Goal: Information Seeking & Learning: Learn about a topic

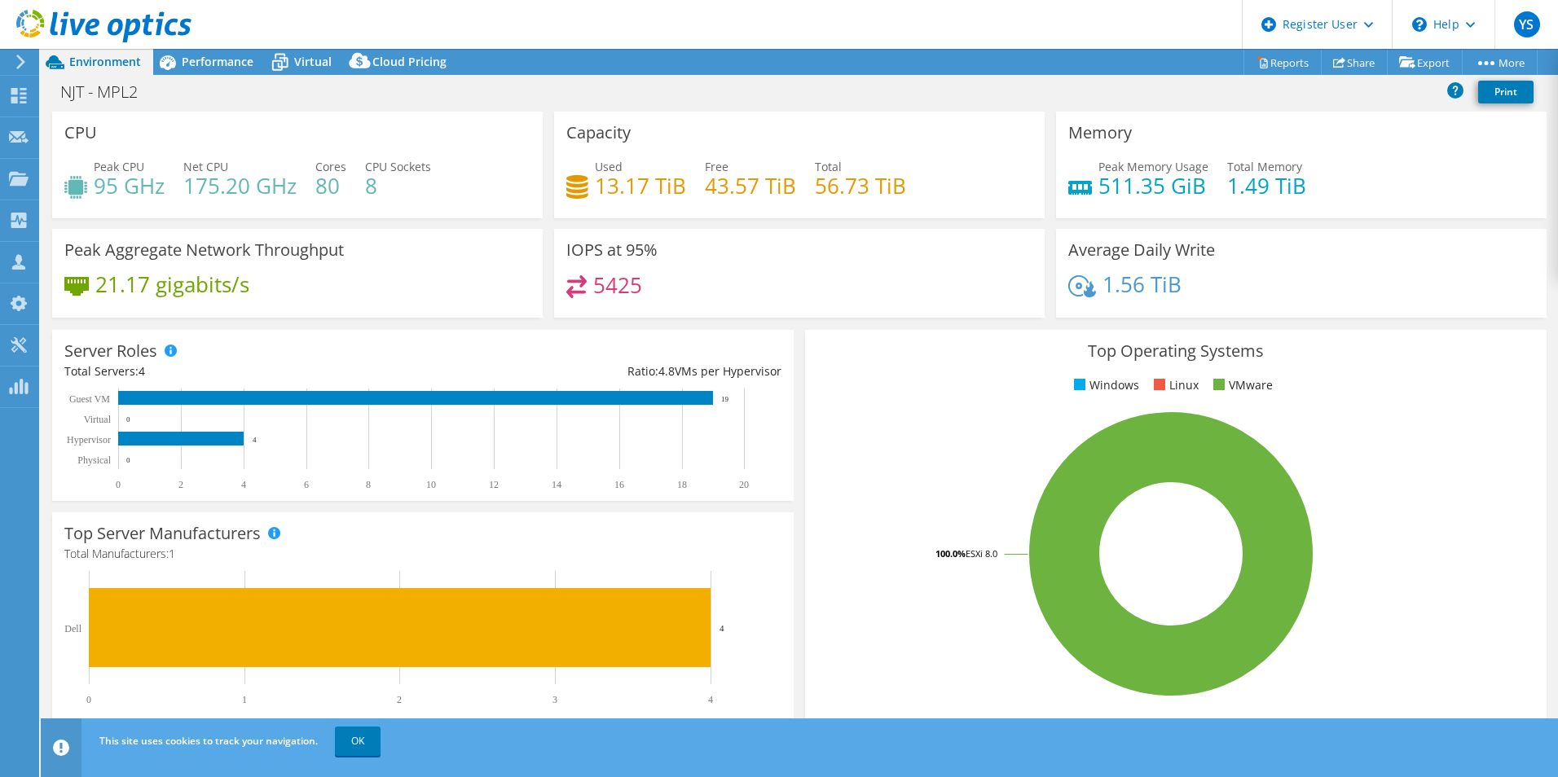
select select "USD"
click at [206, 69] on div "Performance" at bounding box center [209, 62] width 112 height 26
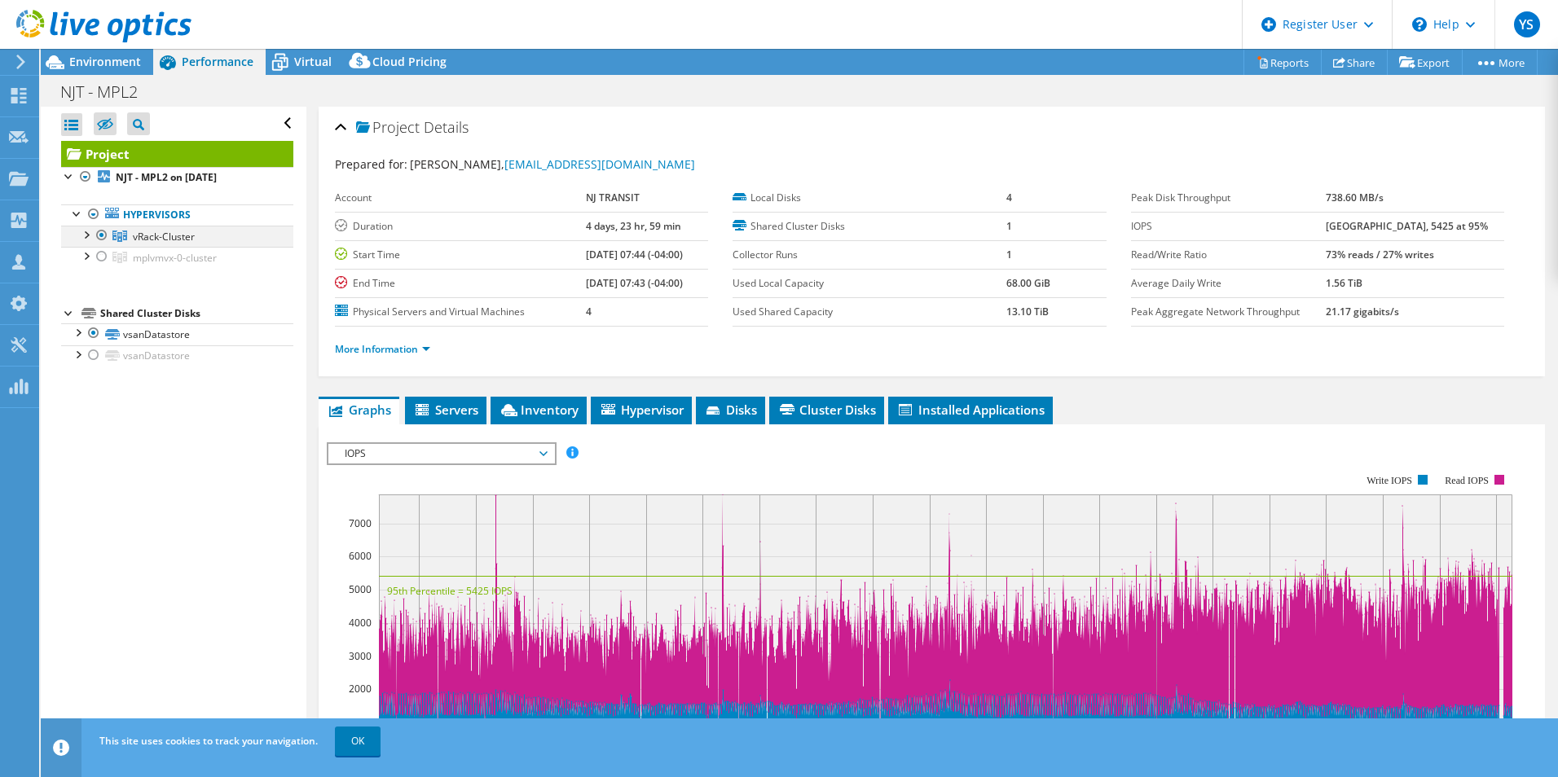
click at [101, 235] on div at bounding box center [102, 236] width 16 height 20
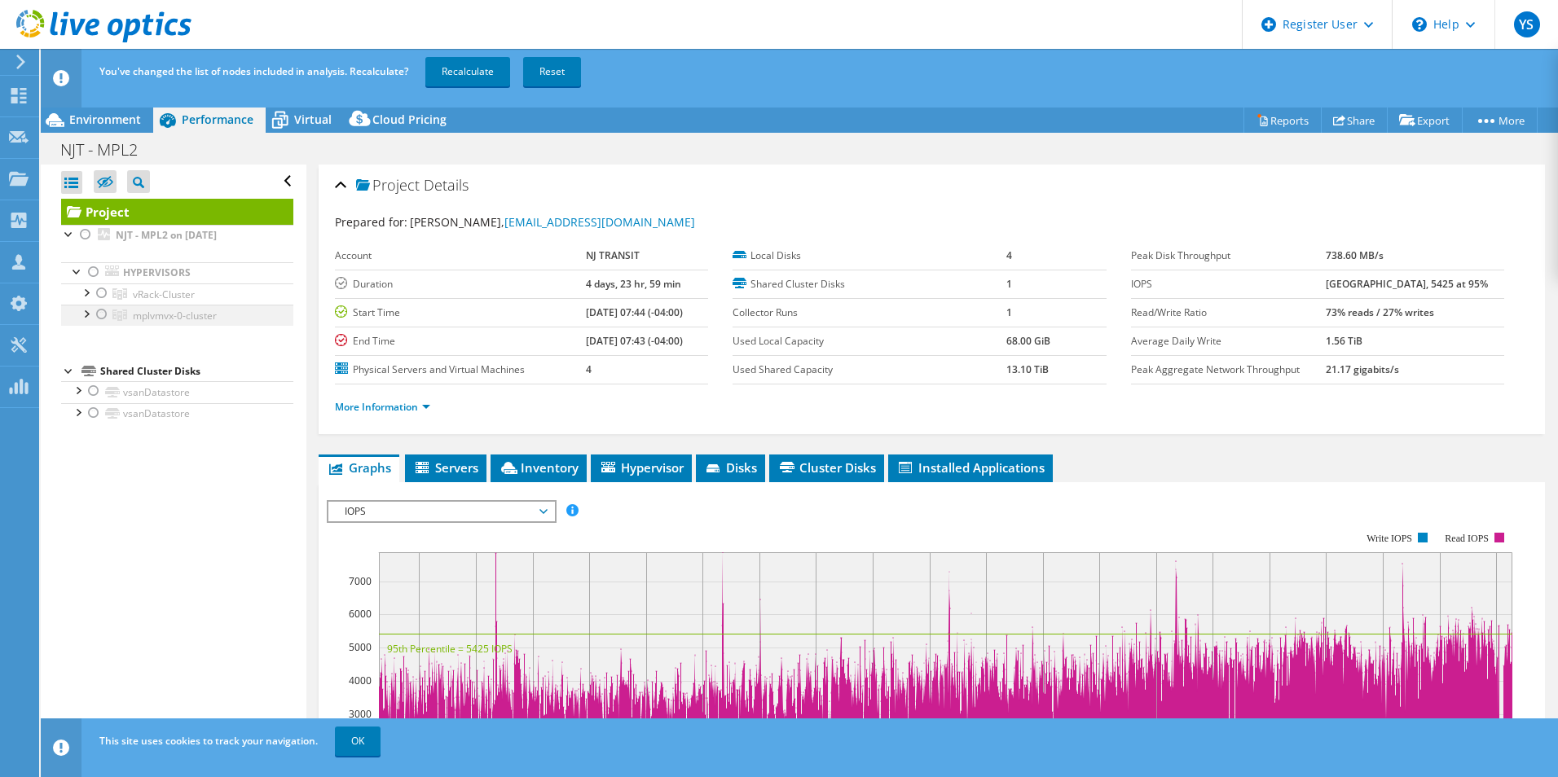
click at [102, 316] on div at bounding box center [102, 315] width 16 height 20
click at [470, 77] on link "Recalculate" at bounding box center [467, 71] width 85 height 29
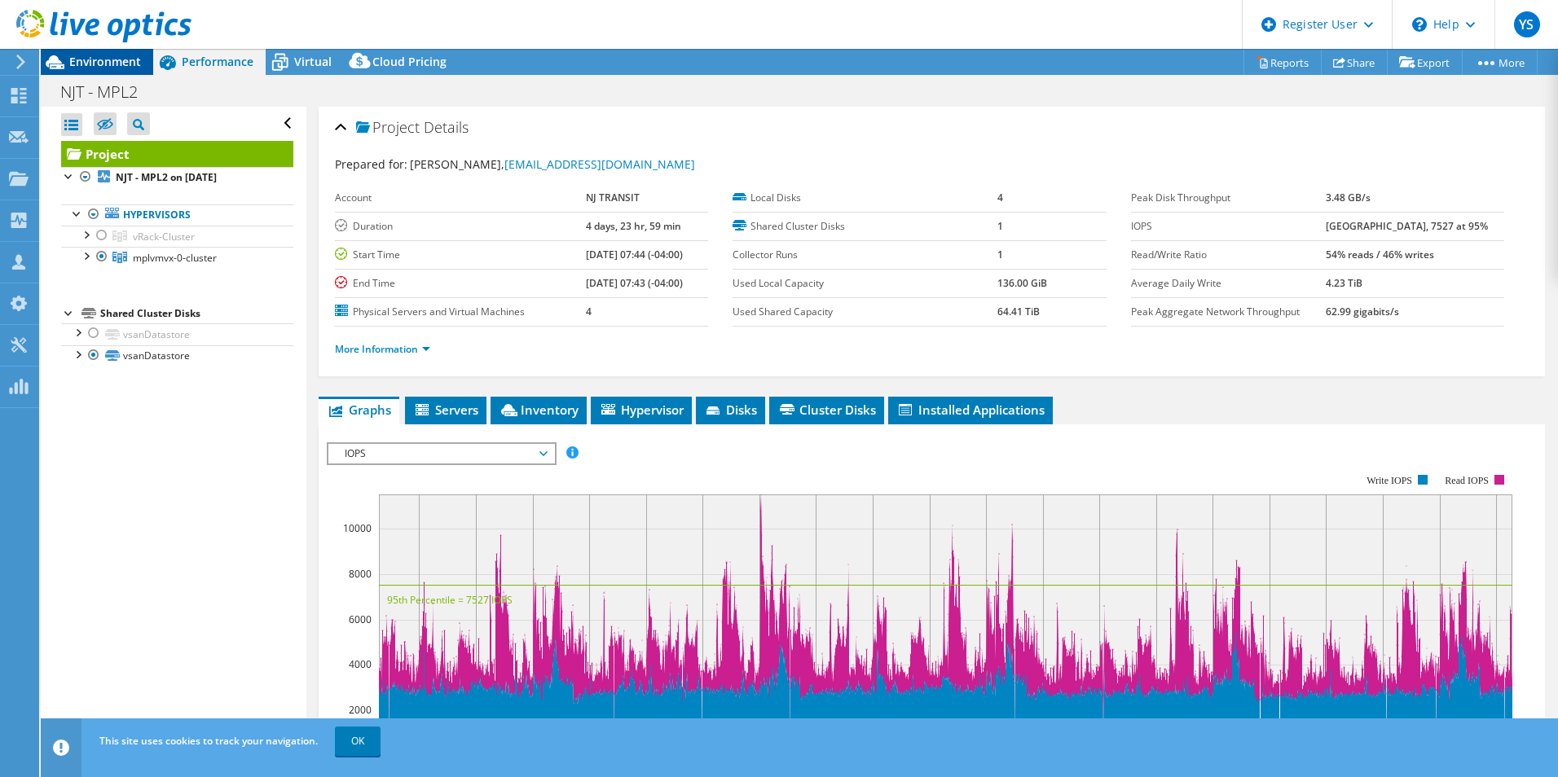
click at [120, 62] on span "Environment" at bounding box center [105, 61] width 72 height 15
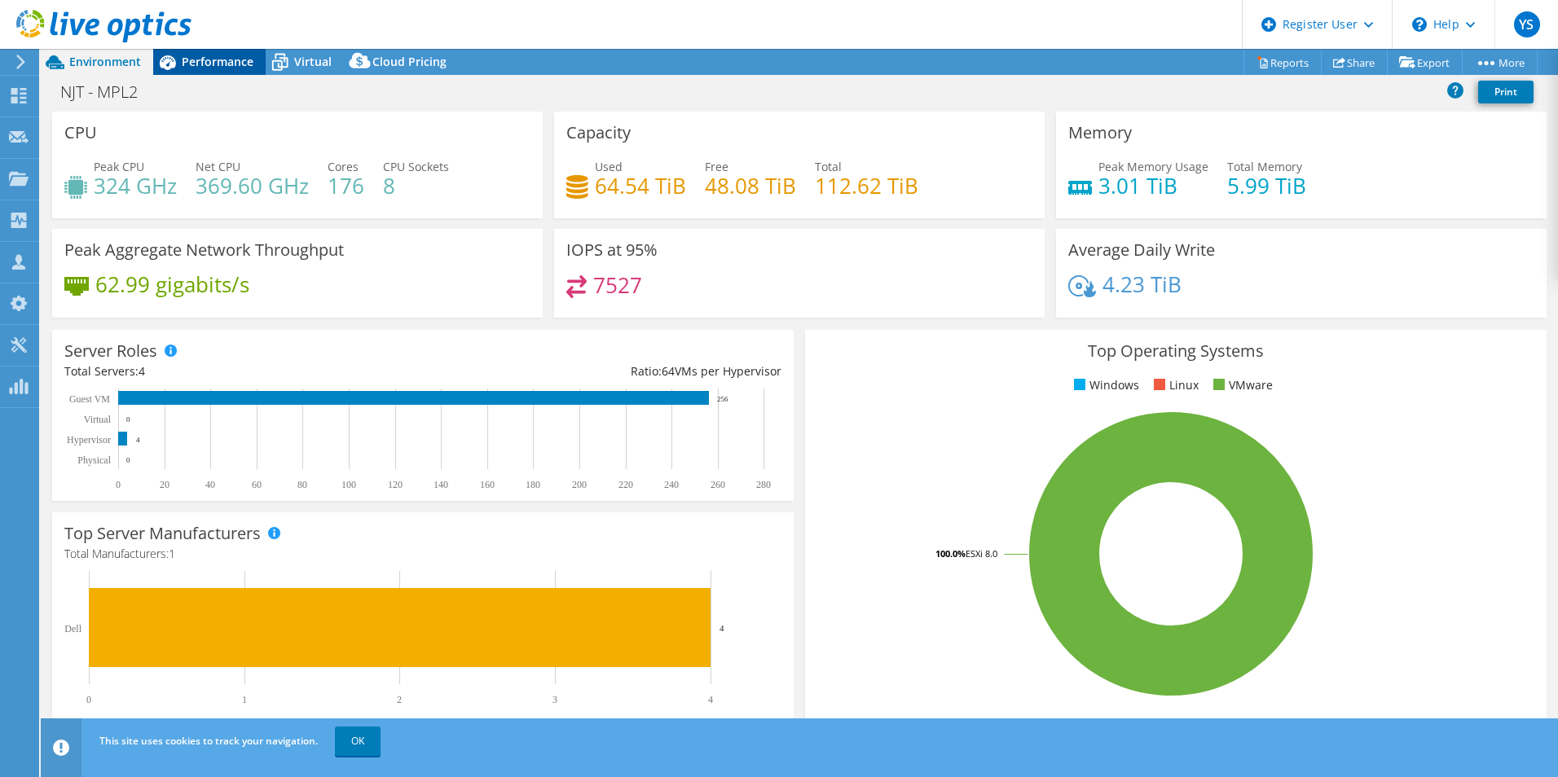
click at [196, 55] on span "Performance" at bounding box center [218, 61] width 72 height 15
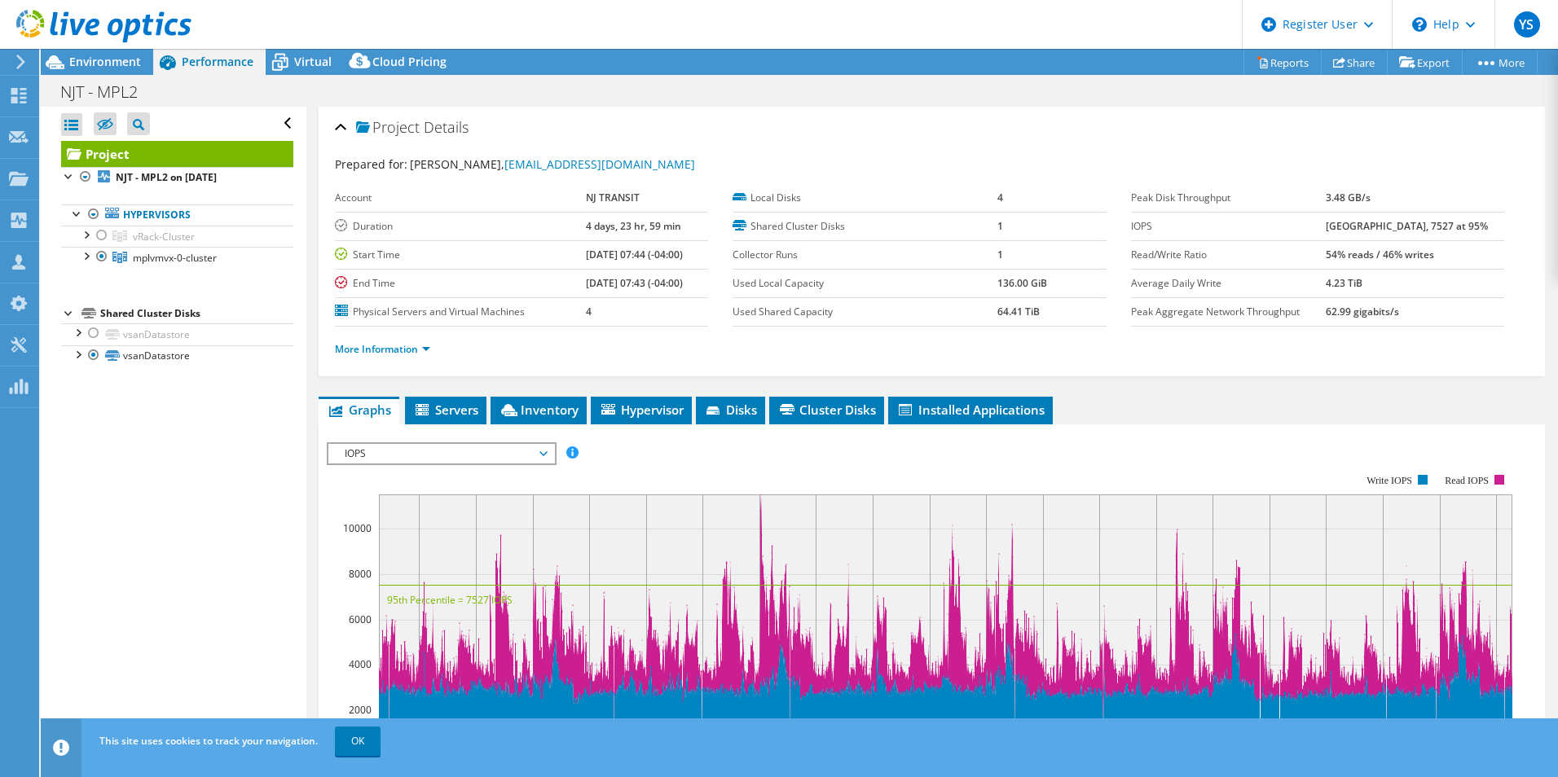
click at [123, 51] on div at bounding box center [95, 27] width 191 height 55
click at [121, 63] on span "Environment" at bounding box center [105, 61] width 72 height 15
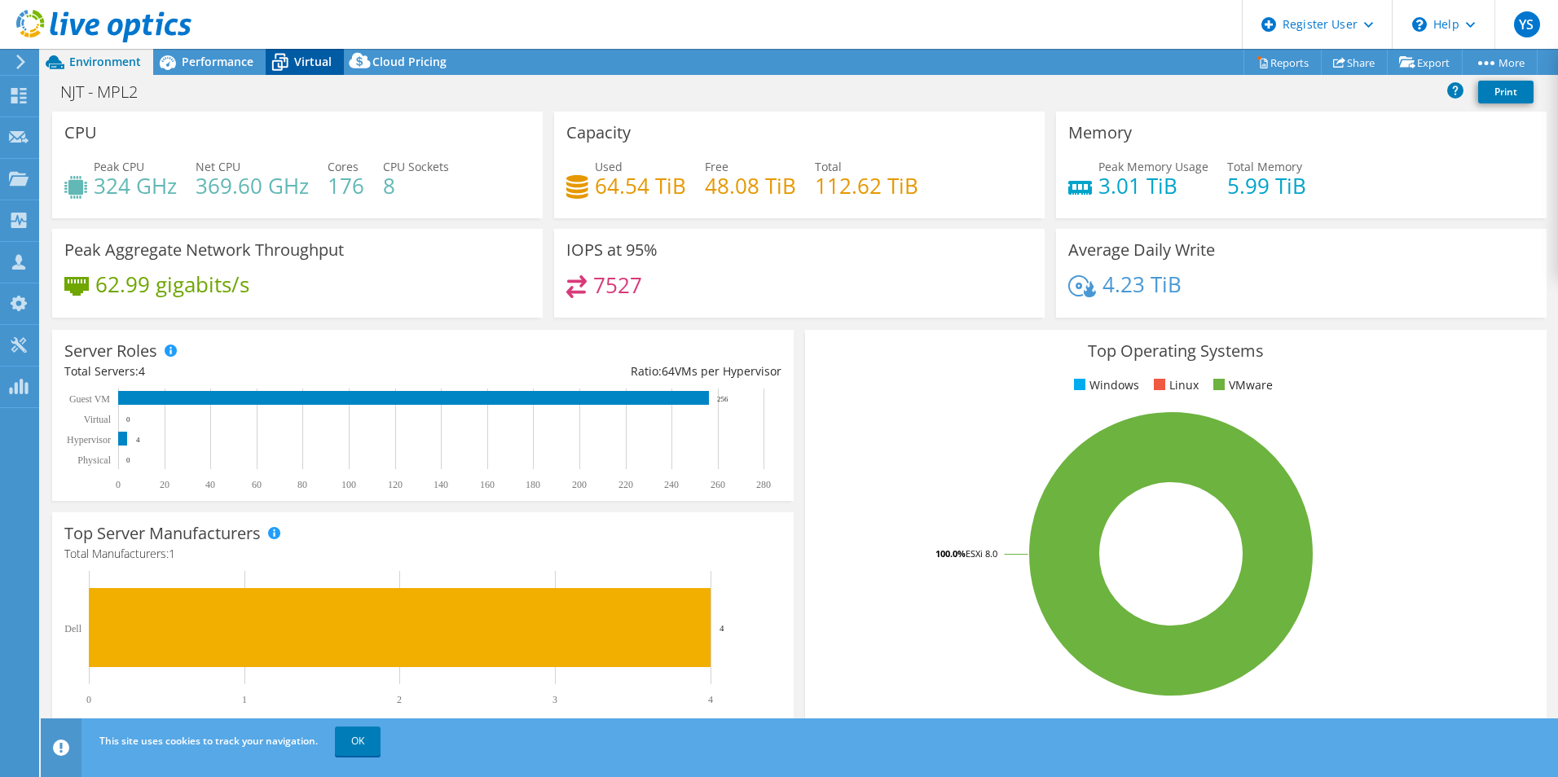
click at [323, 74] on div "Virtual" at bounding box center [305, 62] width 78 height 26
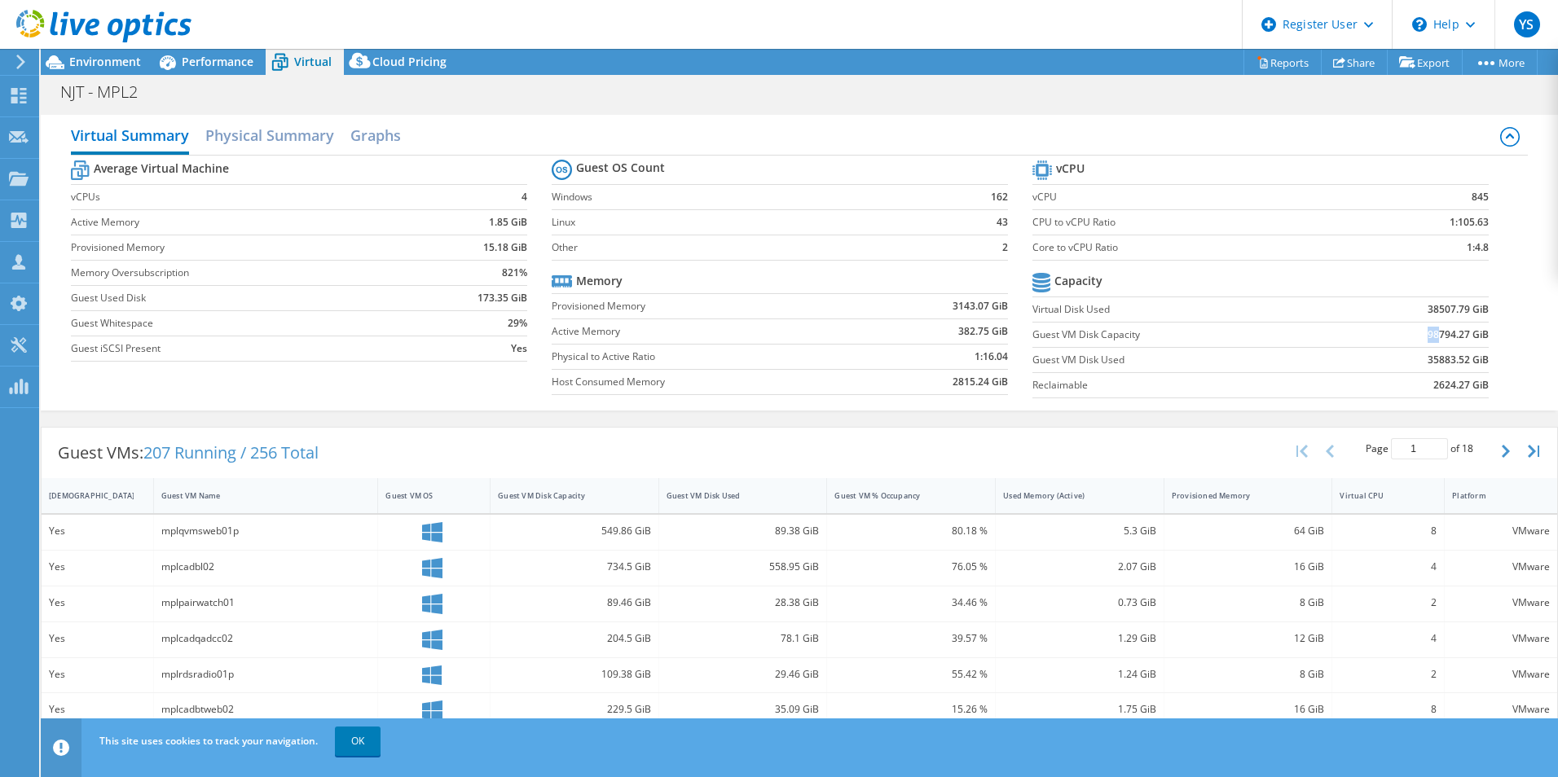
drag, startPoint x: 1425, startPoint y: 328, endPoint x: 1407, endPoint y: 332, distance: 18.2
click at [1407, 332] on td "98794.27 GiB" at bounding box center [1409, 334] width 158 height 25
click at [253, 66] on span "Performance" at bounding box center [218, 61] width 72 height 15
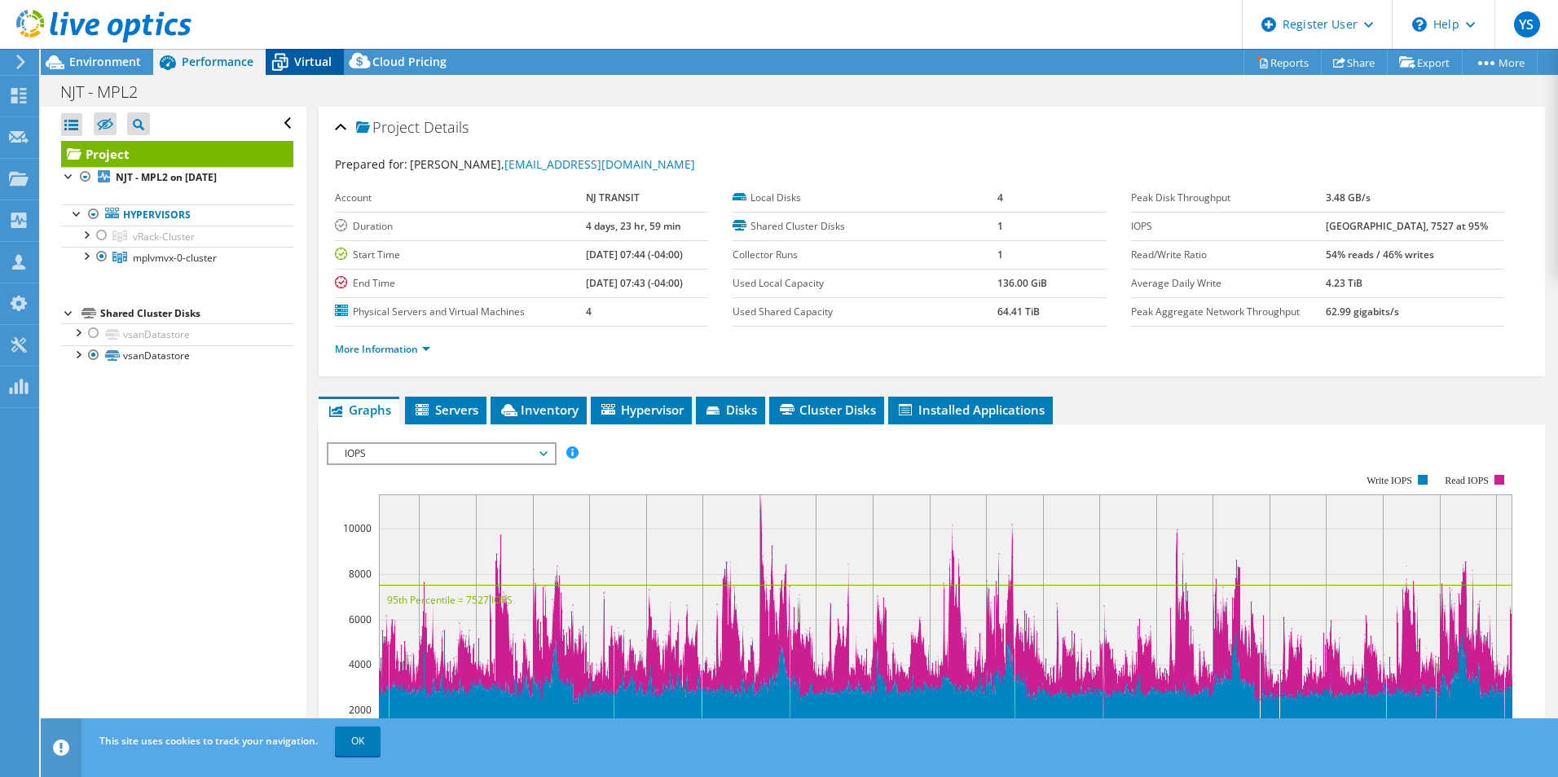
click at [301, 64] on span "Virtual" at bounding box center [312, 61] width 37 height 15
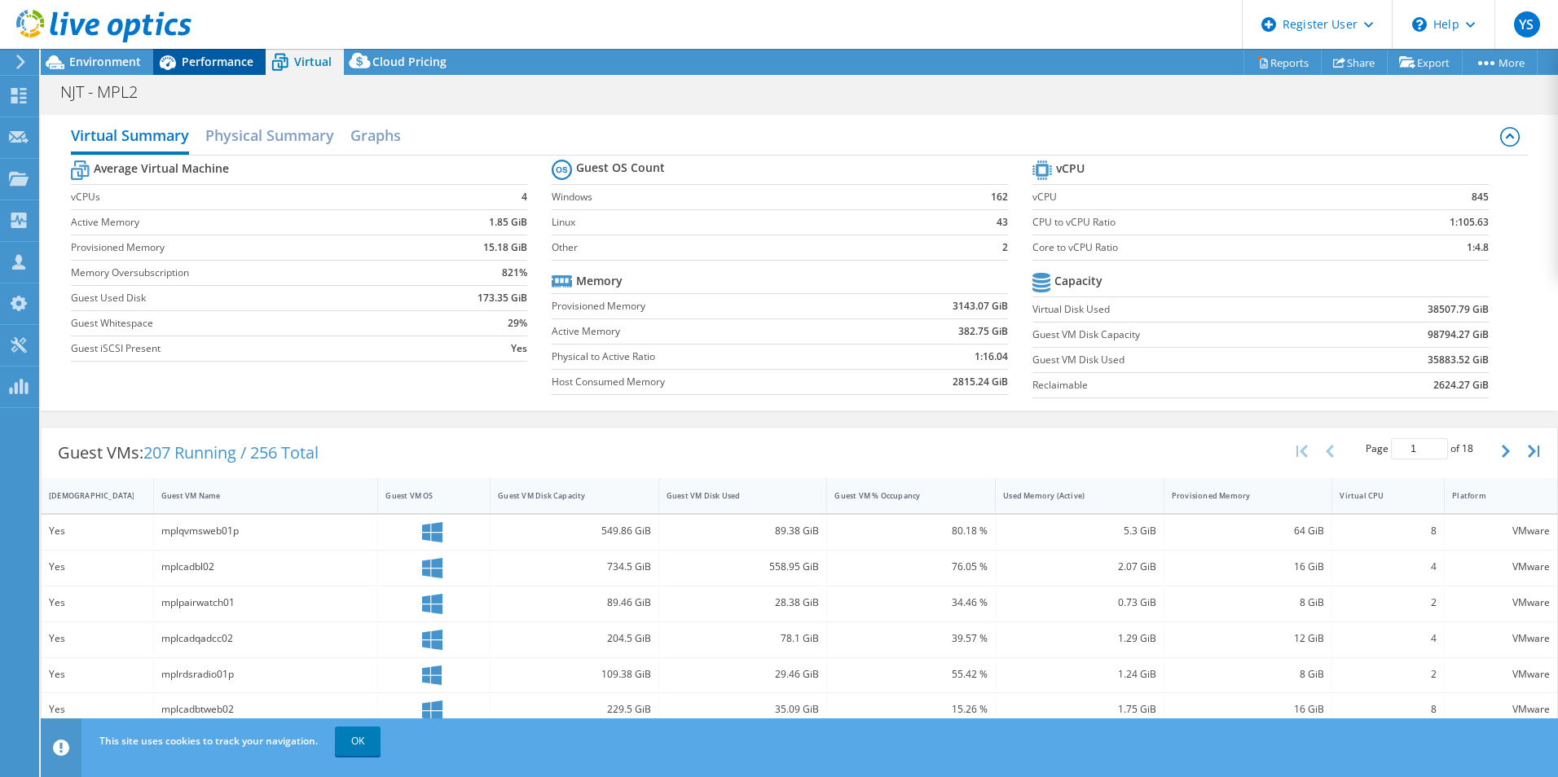
click at [248, 66] on span "Performance" at bounding box center [218, 61] width 72 height 15
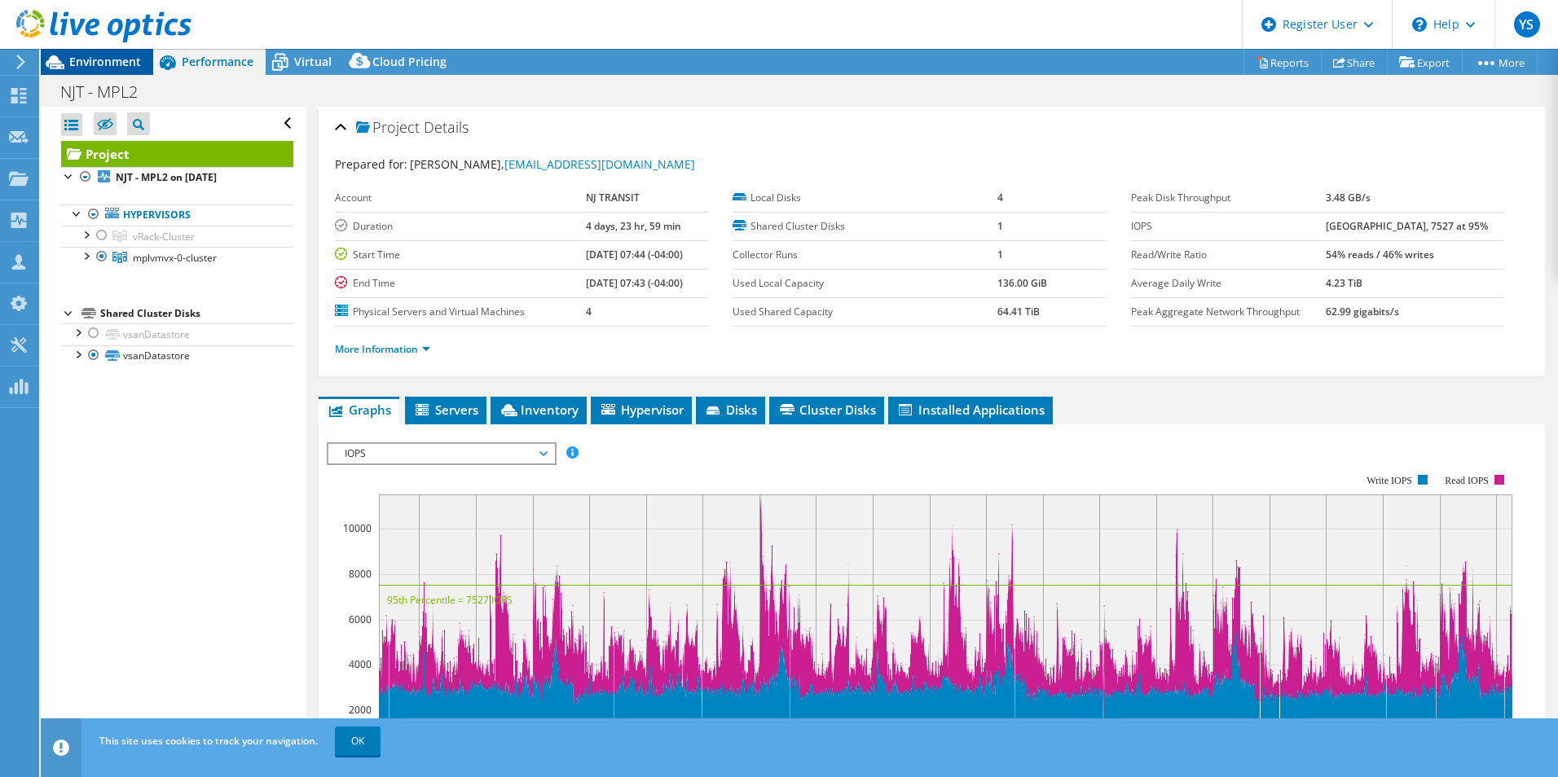
drag, startPoint x: 83, startPoint y: 63, endPoint x: 97, endPoint y: 73, distance: 17.4
click at [83, 63] on span "Environment" at bounding box center [105, 61] width 72 height 15
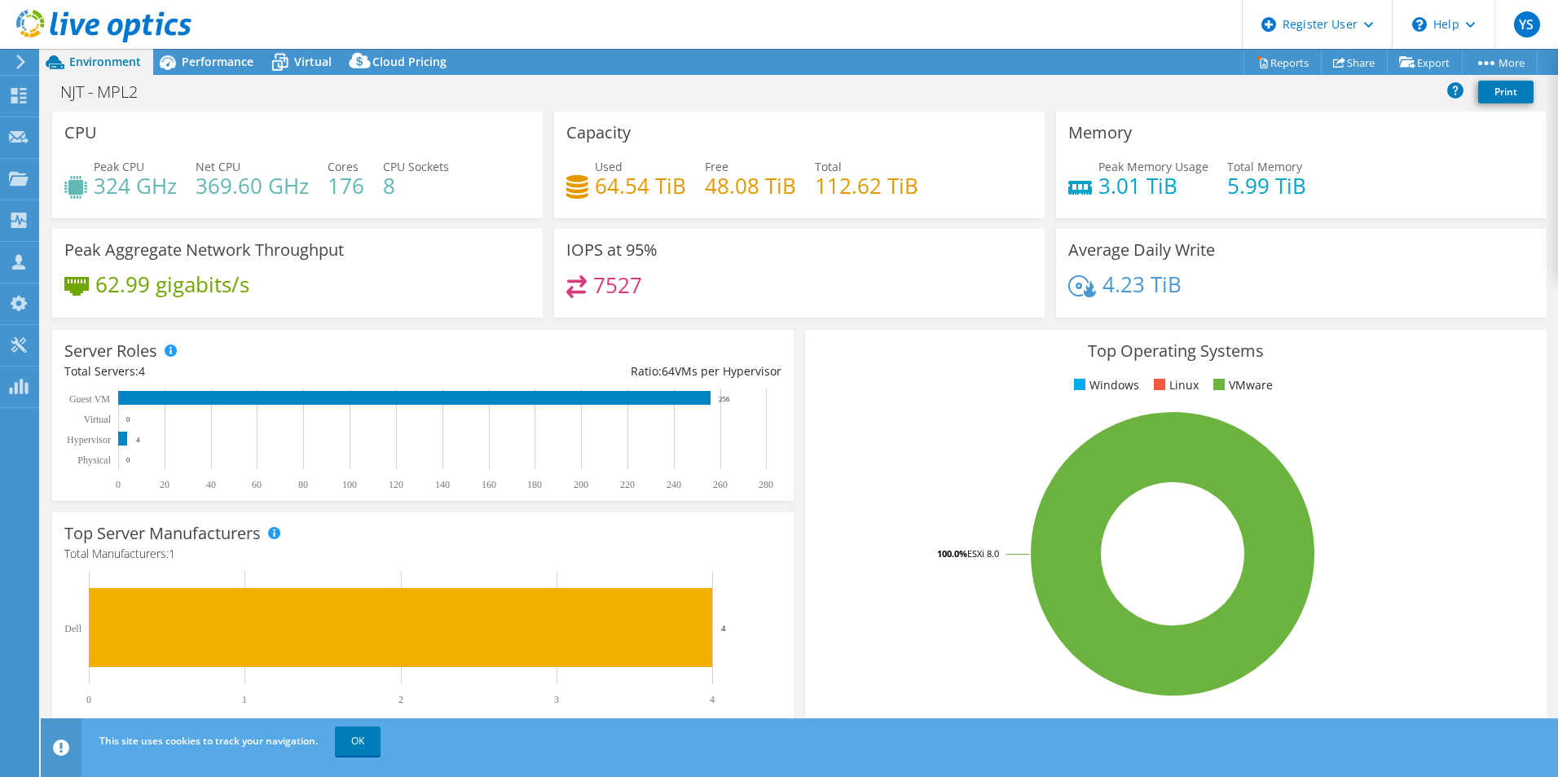
drag, startPoint x: 244, startPoint y: 69, endPoint x: 268, endPoint y: 116, distance: 52.5
click at [244, 69] on div "Performance" at bounding box center [209, 62] width 112 height 26
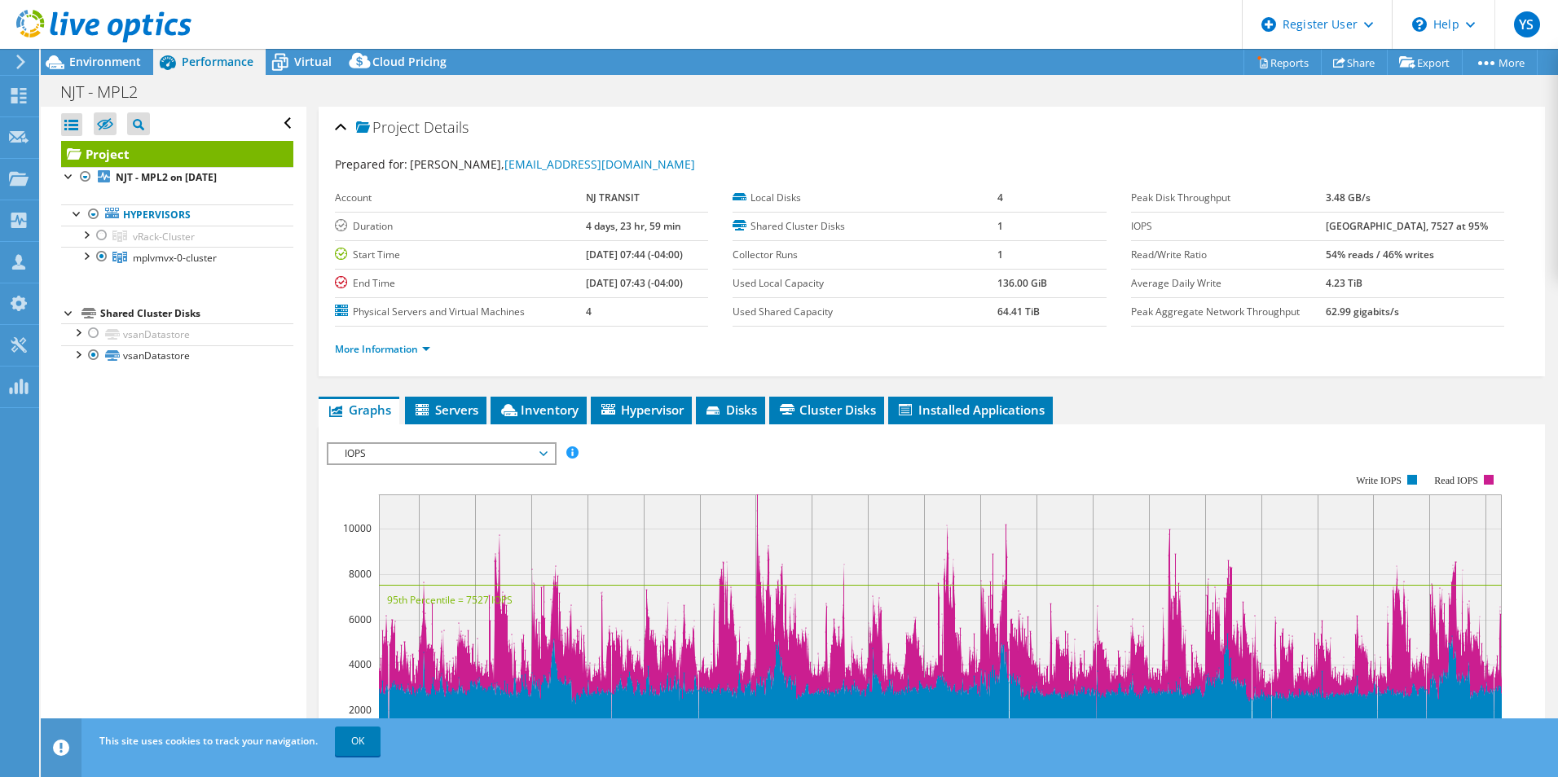
click at [413, 450] on span "IOPS" at bounding box center [440, 454] width 209 height 20
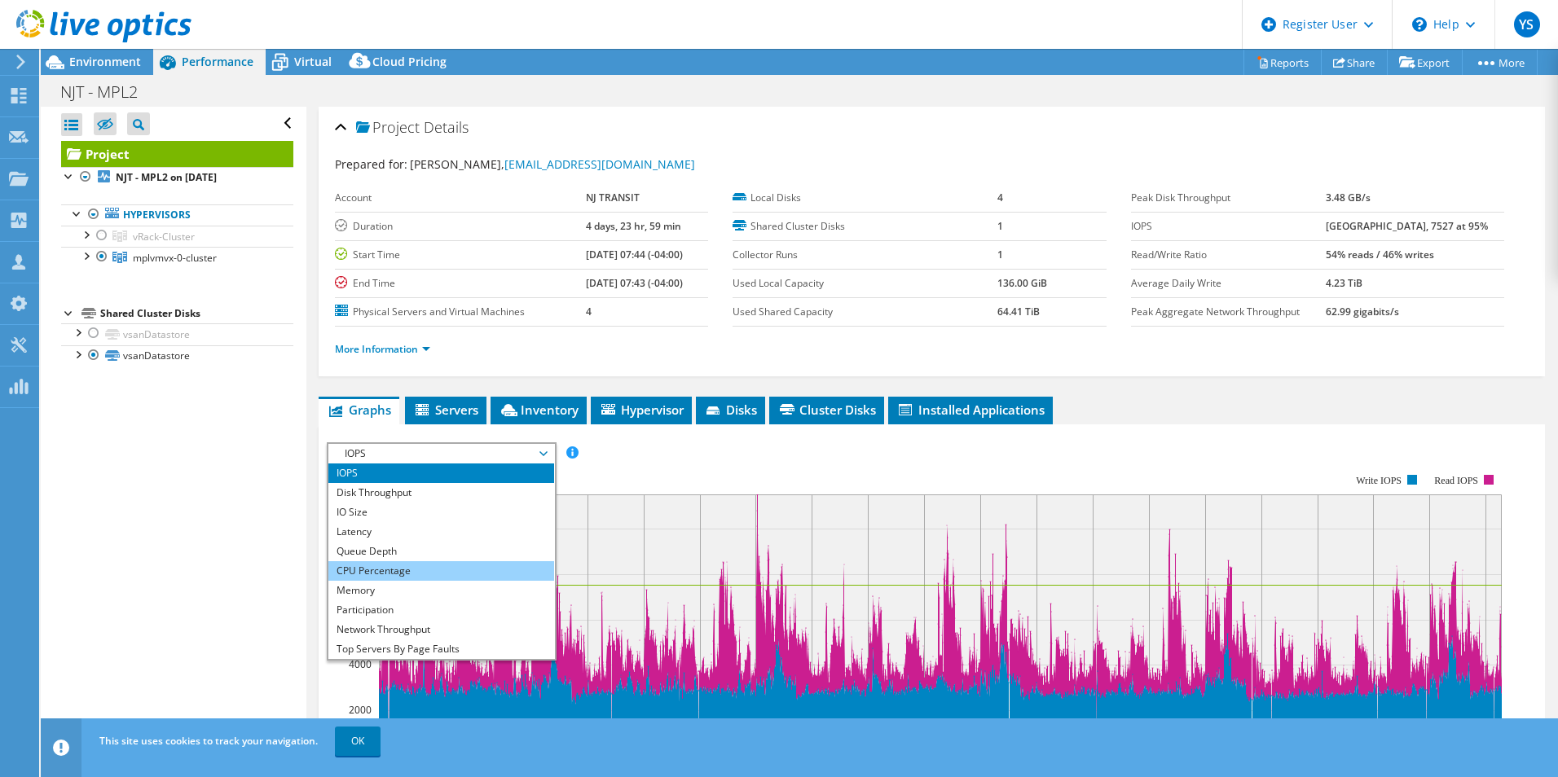
click at [375, 570] on li "CPU Percentage" at bounding box center [441, 571] width 226 height 20
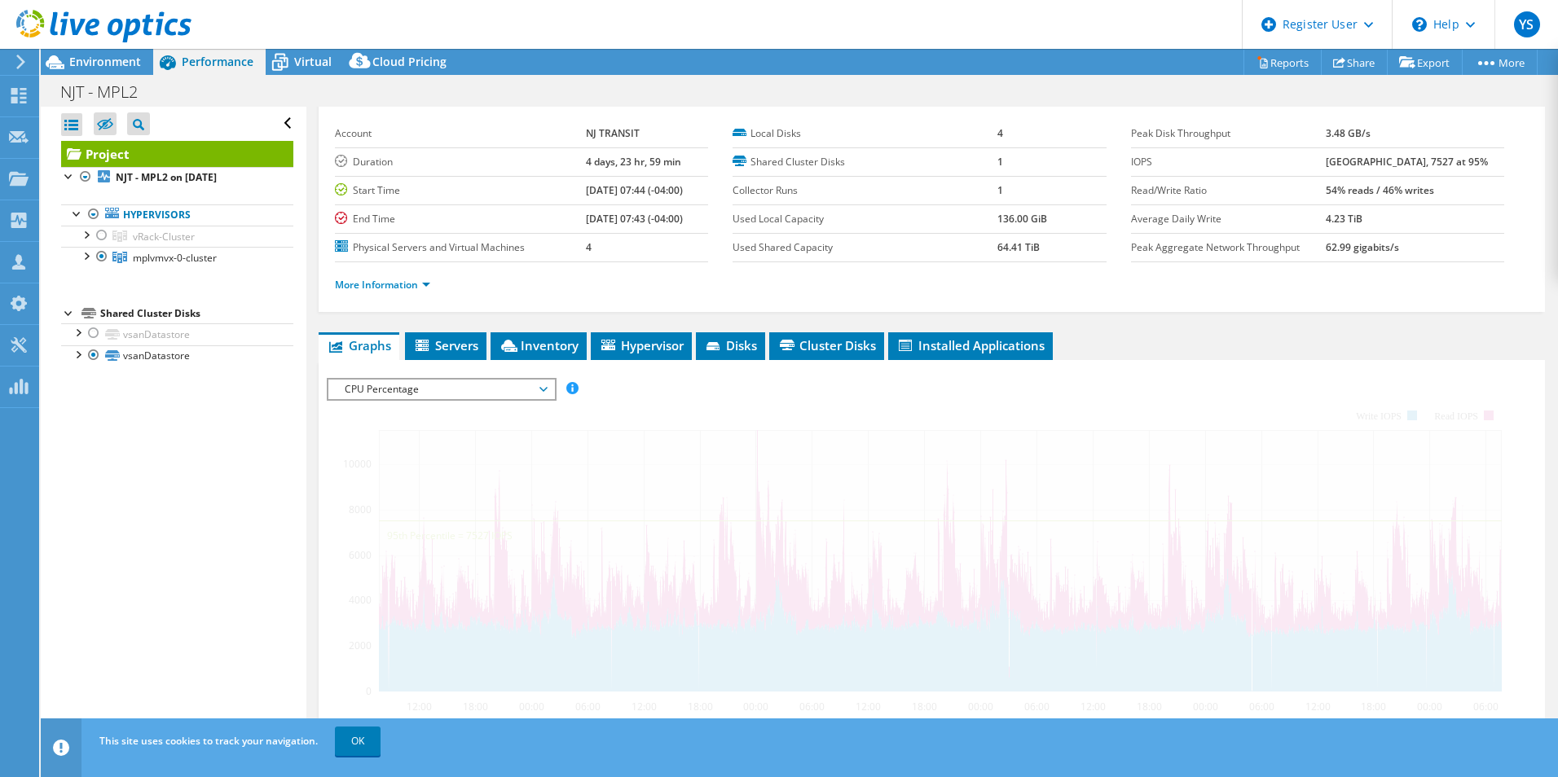
scroll to position [81, 0]
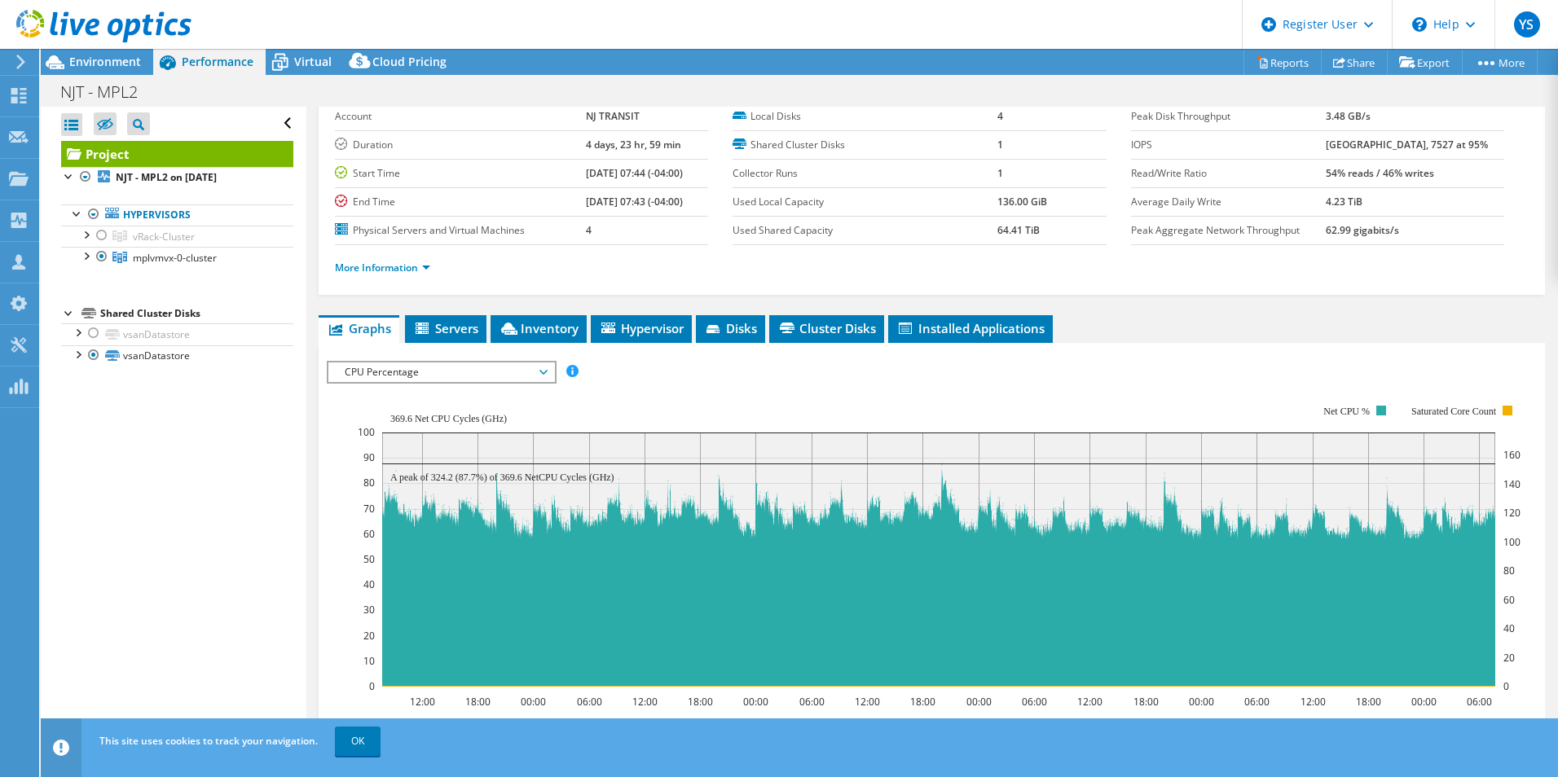
click at [1180, 762] on div "This site uses cookies to track your navigation. OK" at bounding box center [829, 741] width 1468 height 46
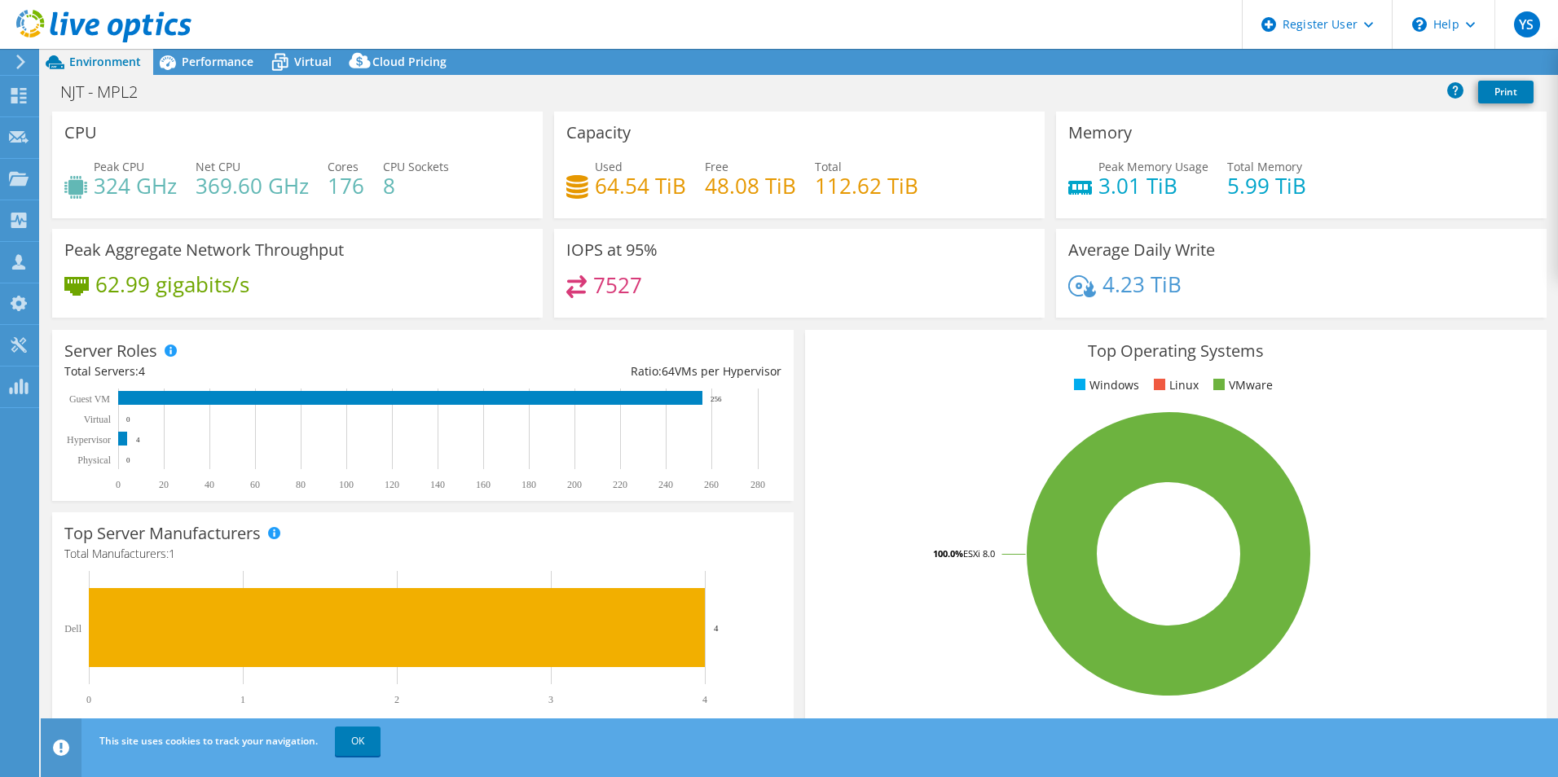
select select "USD"
